Goal: Check status

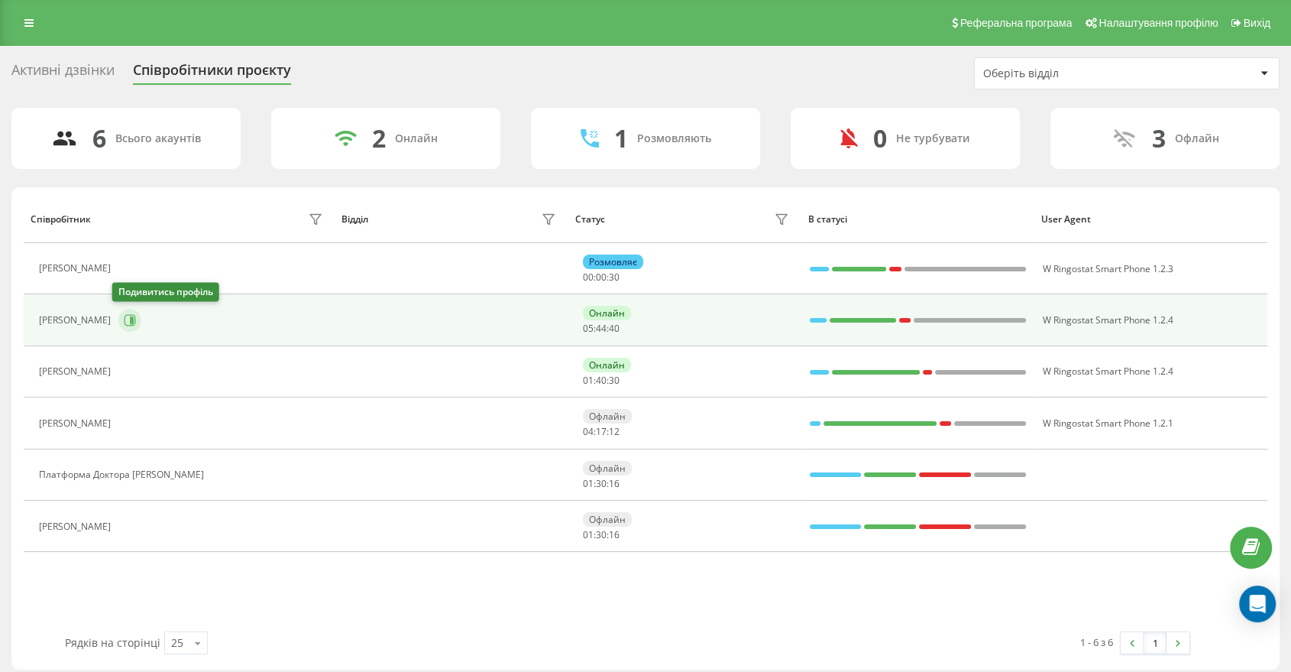
click at [130, 322] on icon at bounding box center [132, 320] width 4 height 8
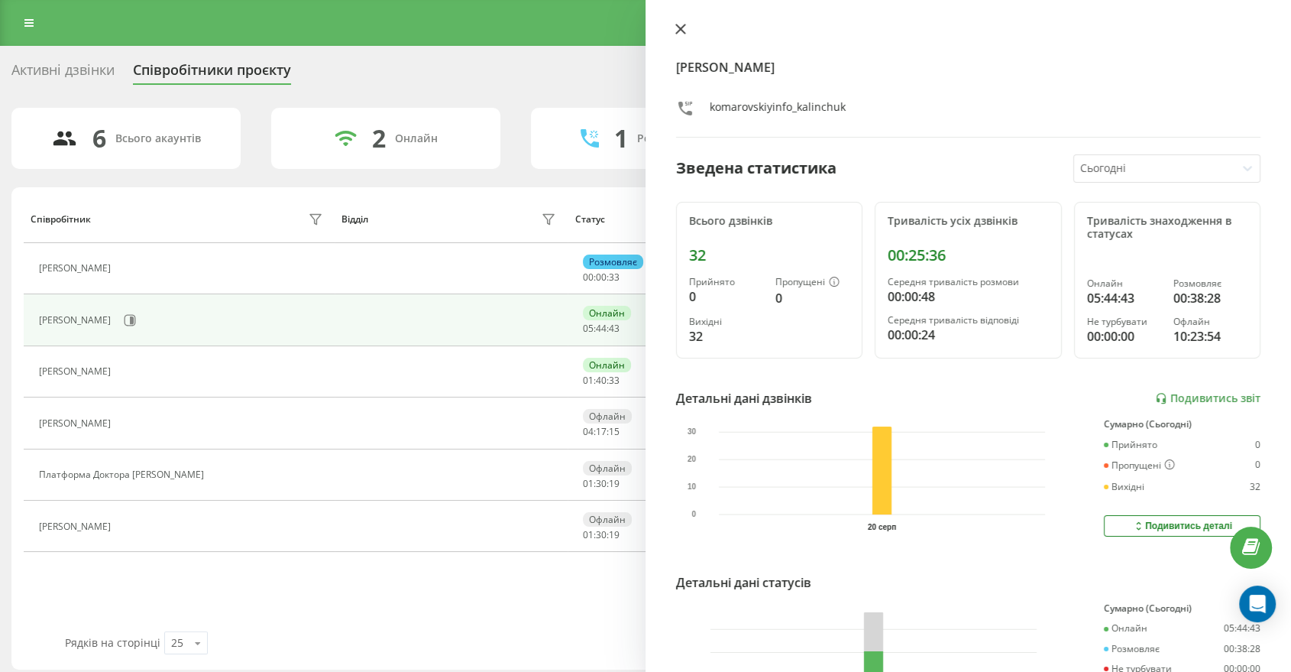
click at [683, 24] on icon at bounding box center [680, 29] width 11 height 11
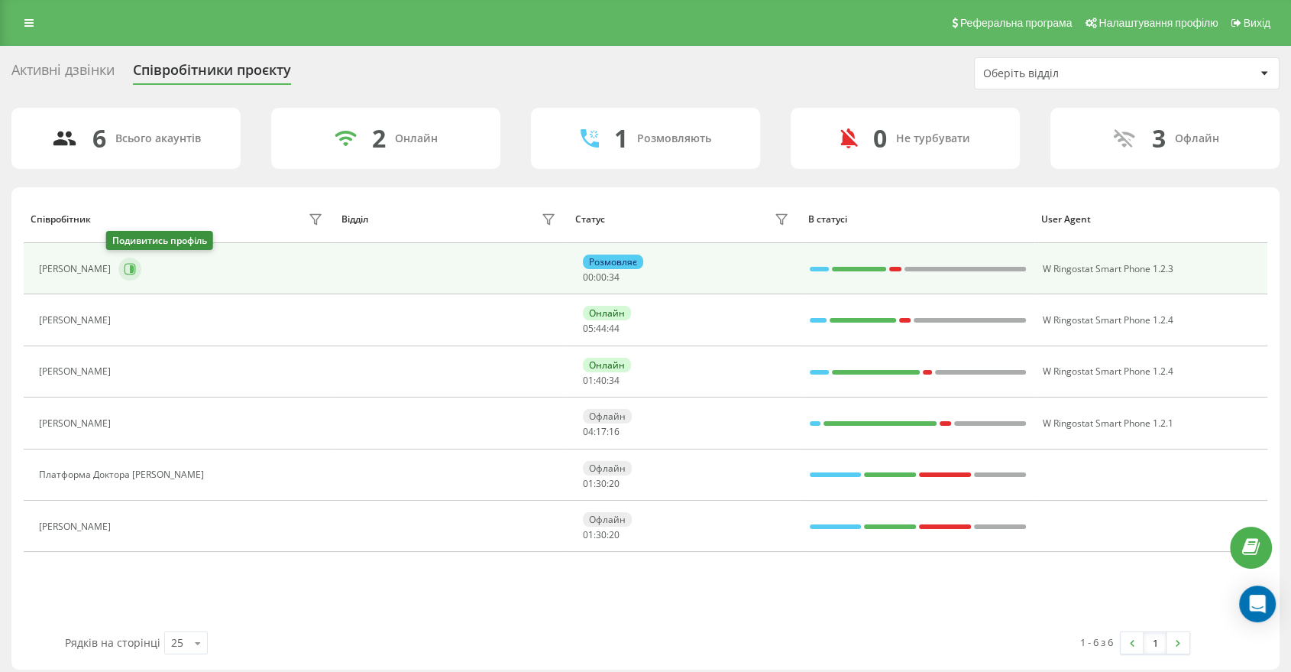
click at [124, 264] on icon at bounding box center [130, 269] width 12 height 12
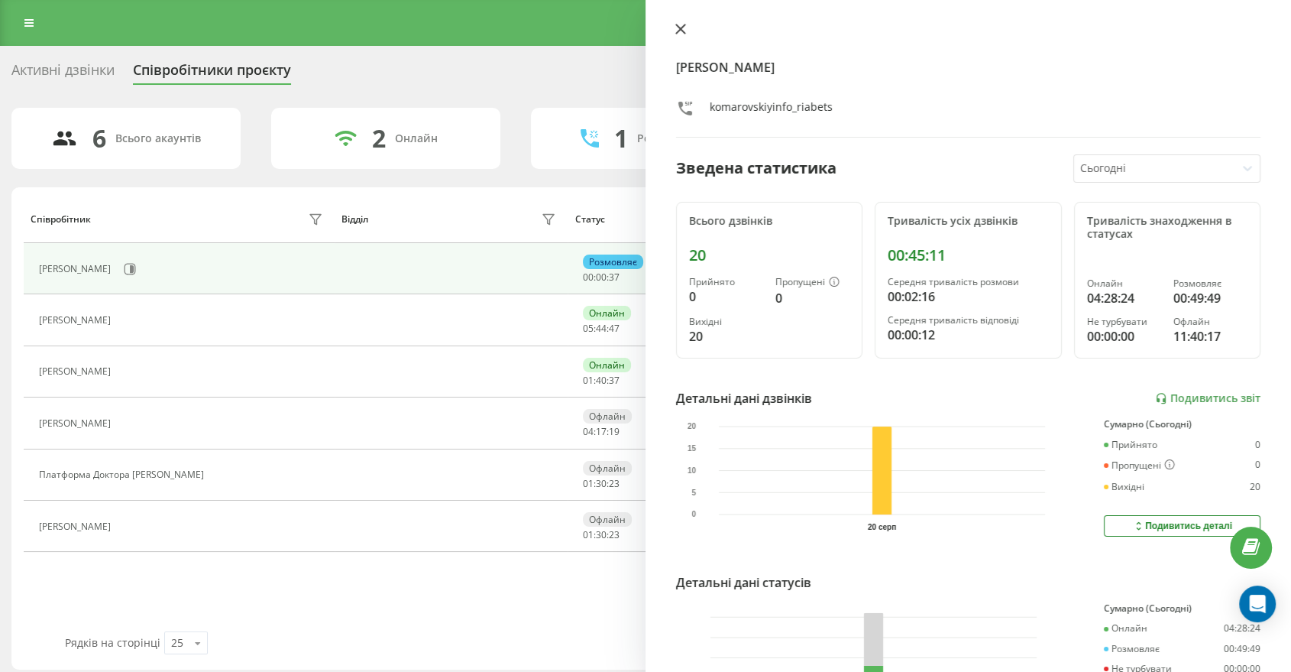
click at [678, 27] on icon at bounding box center [680, 28] width 9 height 9
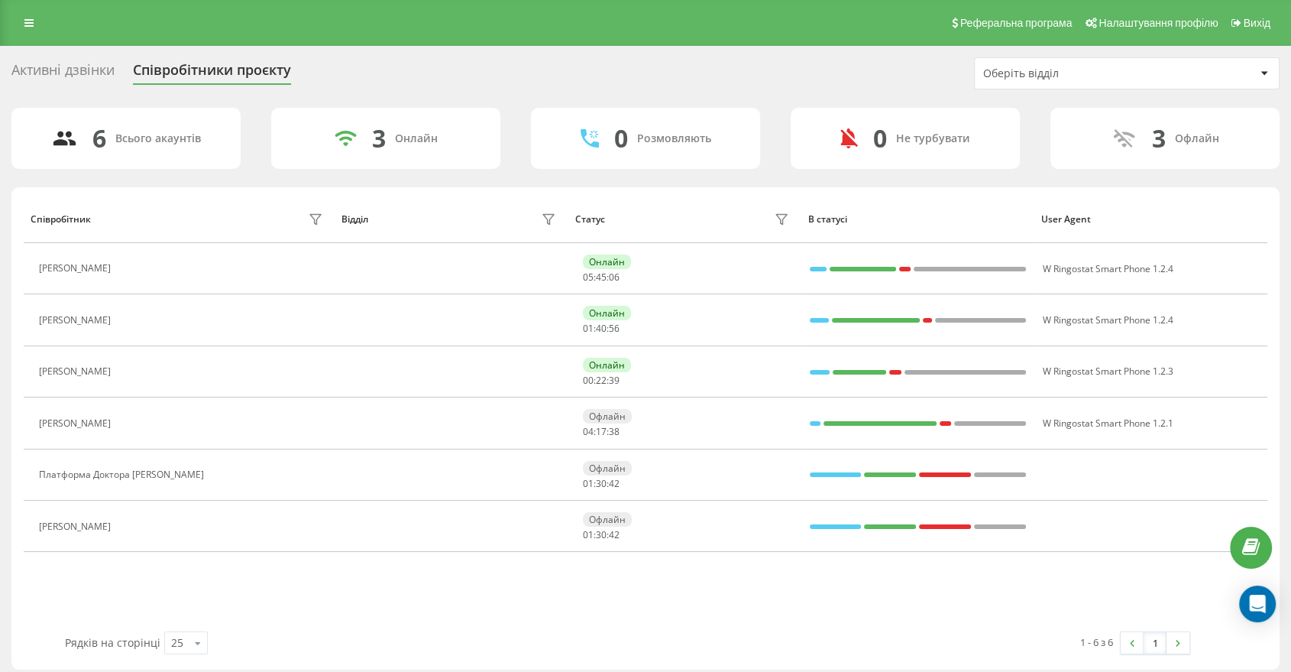
click at [992, 586] on div "Співробітник Відділ Статус В статусі User Agent [PERSON_NAME] Онлайн 05 : 45 : …" at bounding box center [646, 413] width 1244 height 436
